Goal: Task Accomplishment & Management: Manage account settings

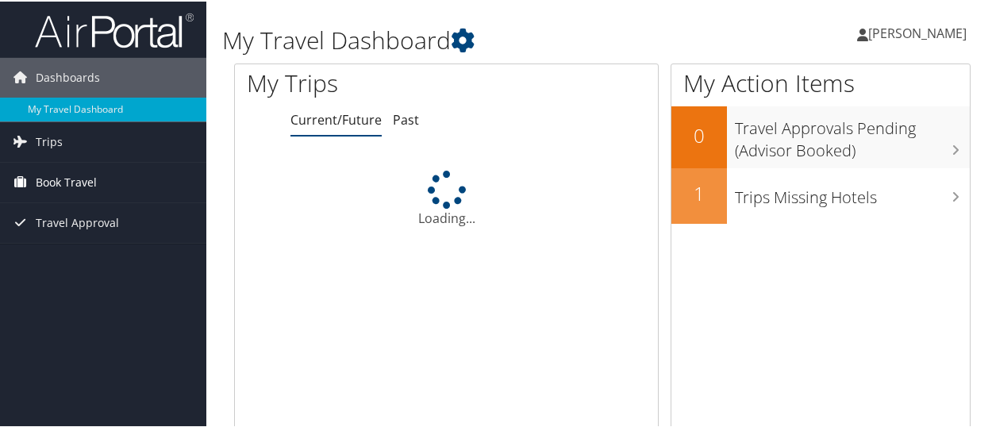
click at [58, 186] on span "Book Travel" at bounding box center [66, 181] width 61 height 40
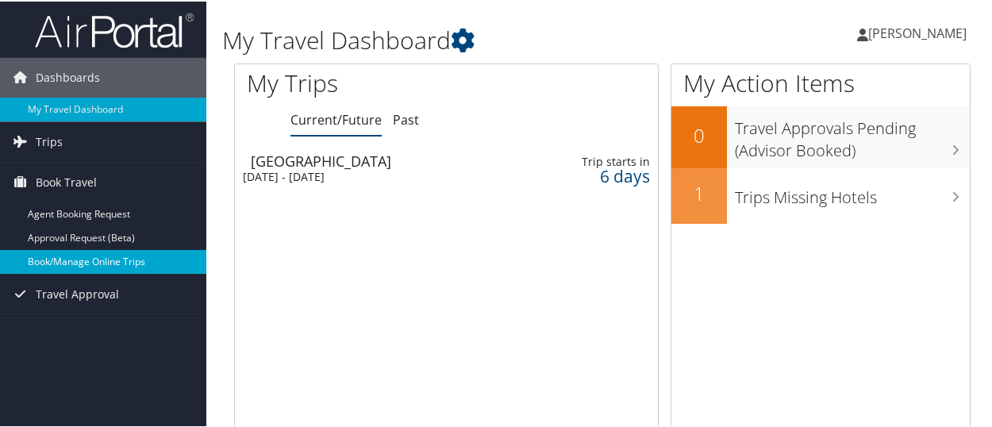
click at [75, 263] on link "Book/Manage Online Trips" at bounding box center [103, 260] width 206 height 24
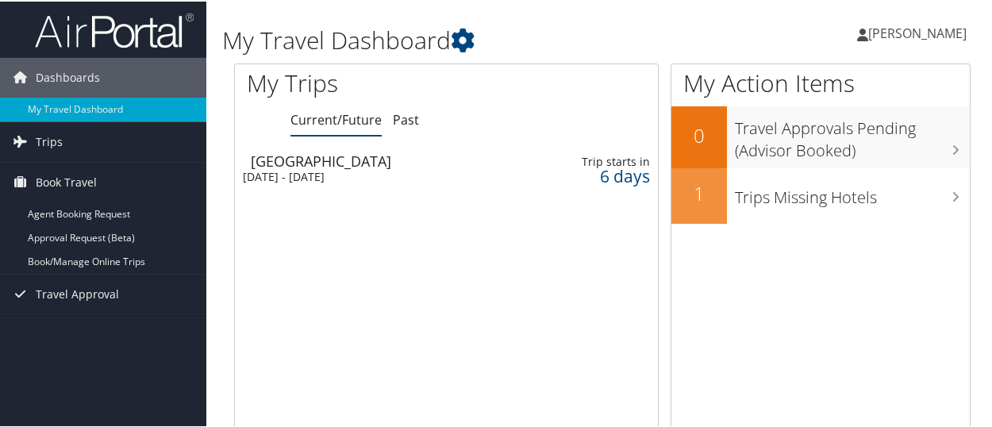
click at [927, 37] on span "[PERSON_NAME]" at bounding box center [917, 31] width 98 height 17
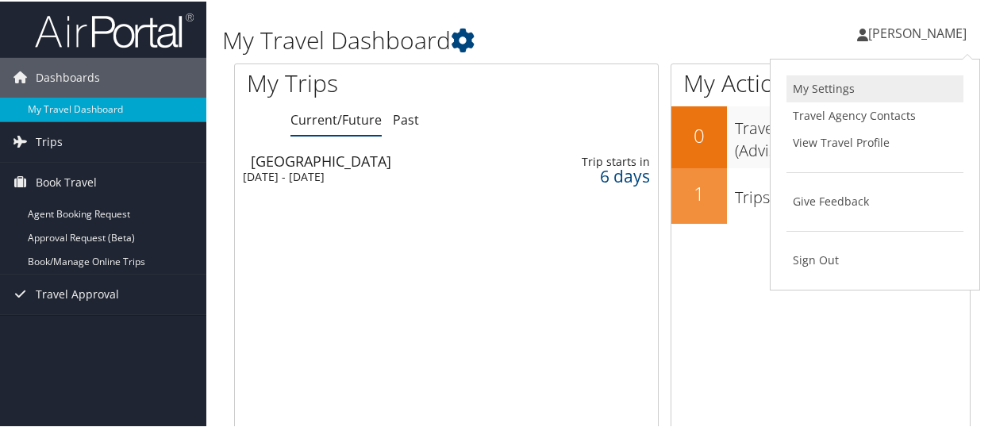
click at [853, 91] on link "My Settings" at bounding box center [875, 87] width 177 height 27
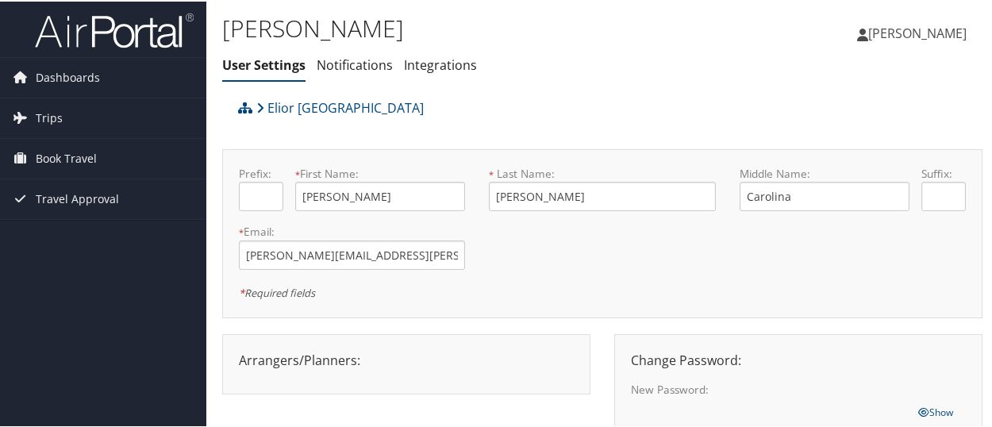
click at [937, 33] on span "[PERSON_NAME]" at bounding box center [917, 31] width 98 height 17
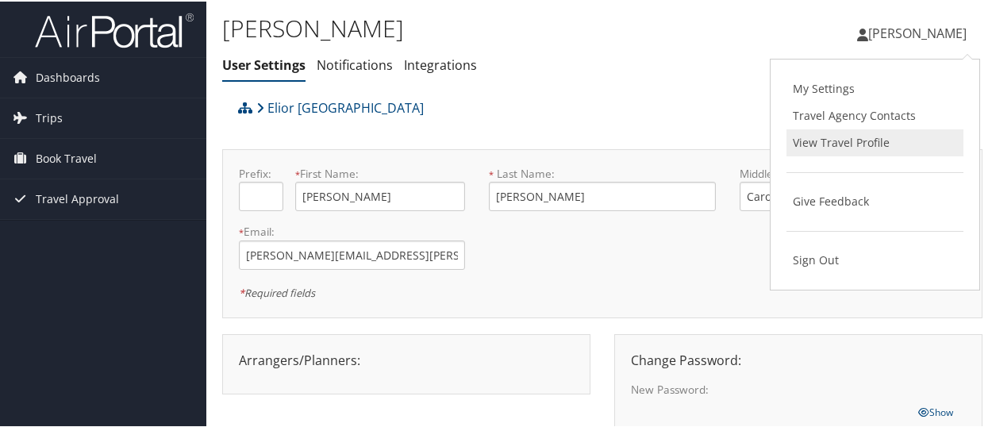
click at [851, 141] on link "View Travel Profile" at bounding box center [875, 141] width 177 height 27
